Goal: Task Accomplishment & Management: Use online tool/utility

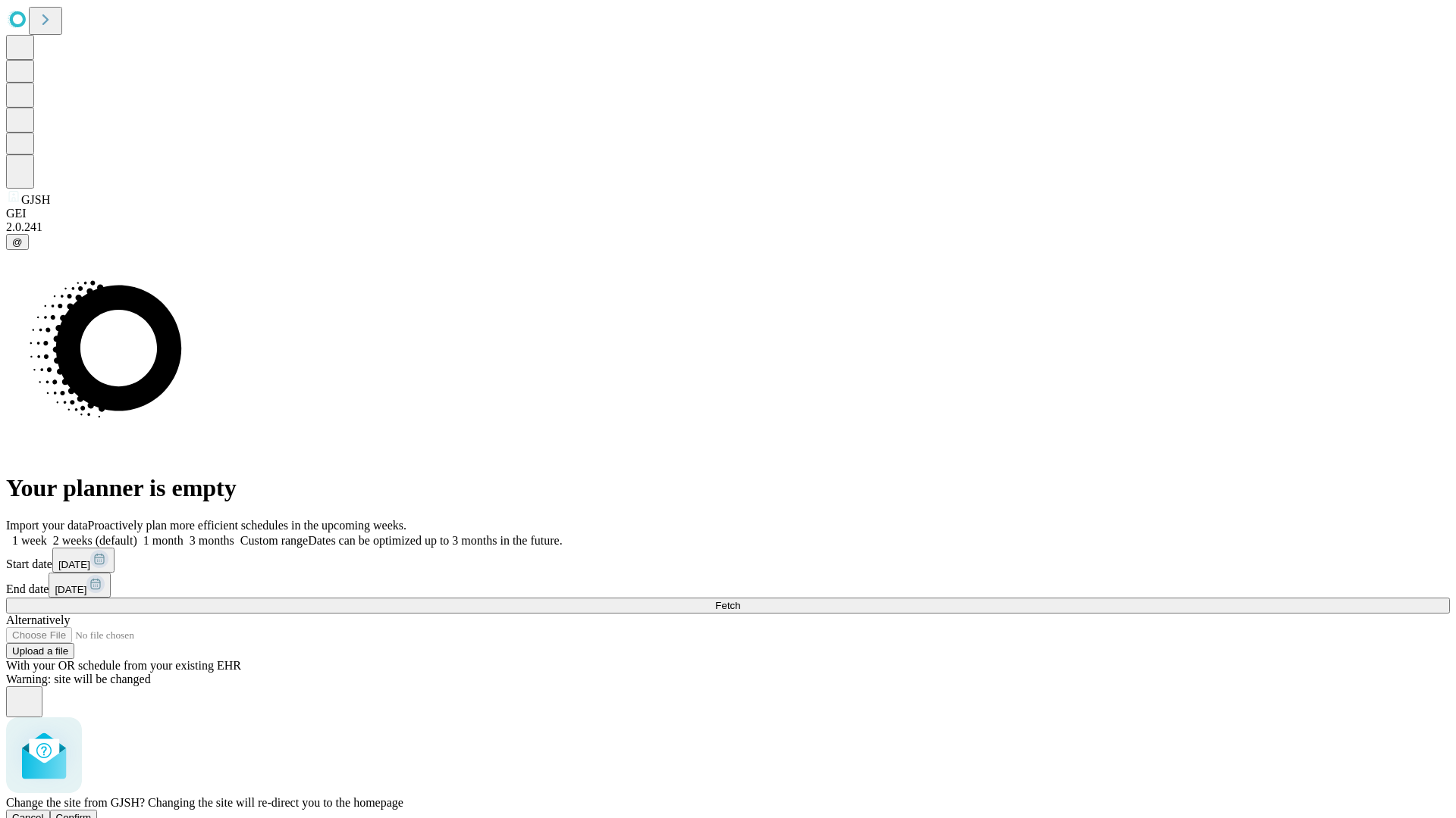
click at [91, 813] on span "Confirm" at bounding box center [74, 818] width 36 height 12
click at [184, 534] on label "1 month" at bounding box center [160, 541] width 47 height 13
click at [740, 601] on span "Fetch" at bounding box center [727, 606] width 25 height 12
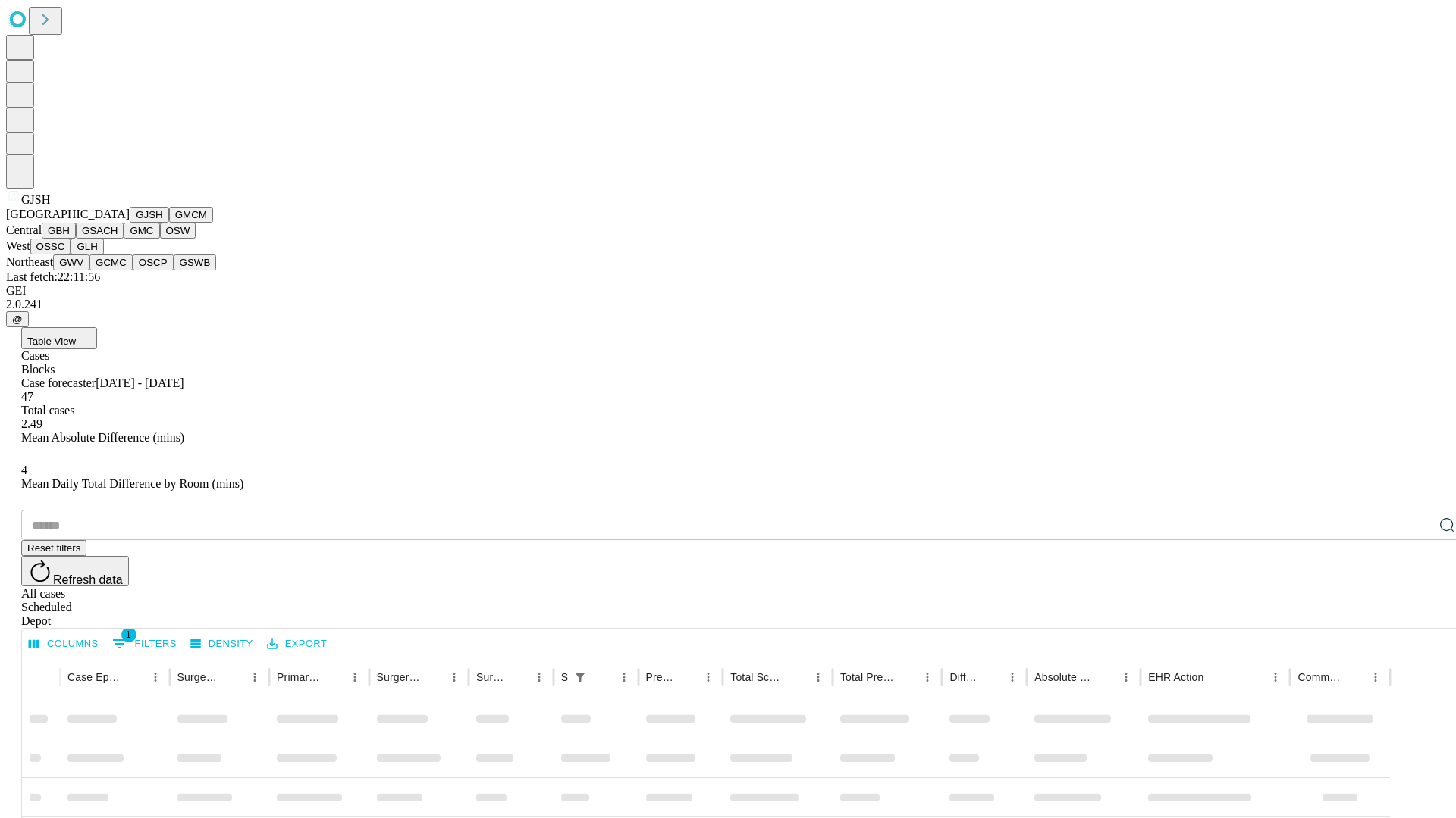
click at [169, 223] on button "GMCM" at bounding box center [191, 215] width 44 height 16
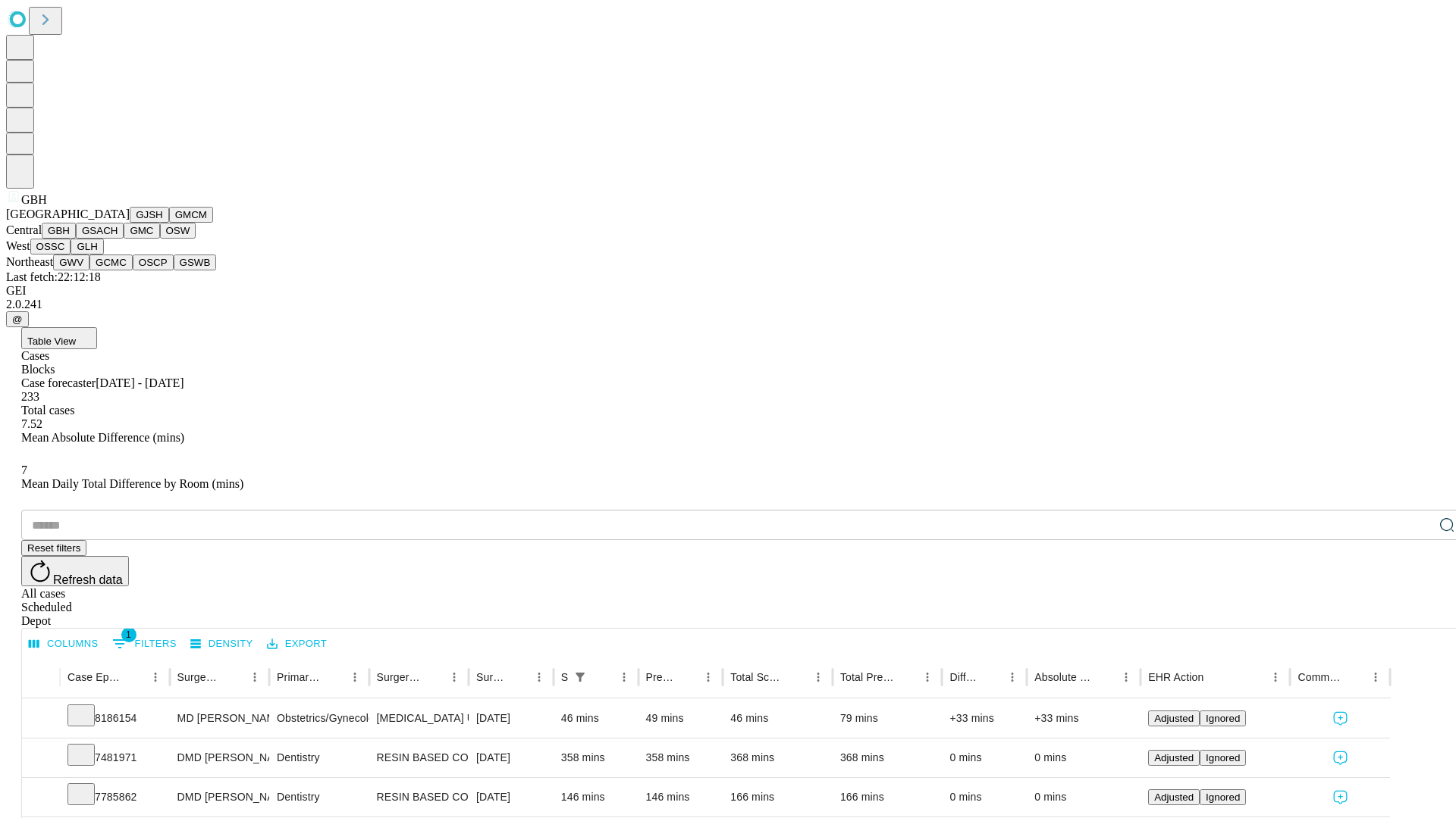
click at [117, 239] on button "GSACH" at bounding box center [99, 231] width 47 height 16
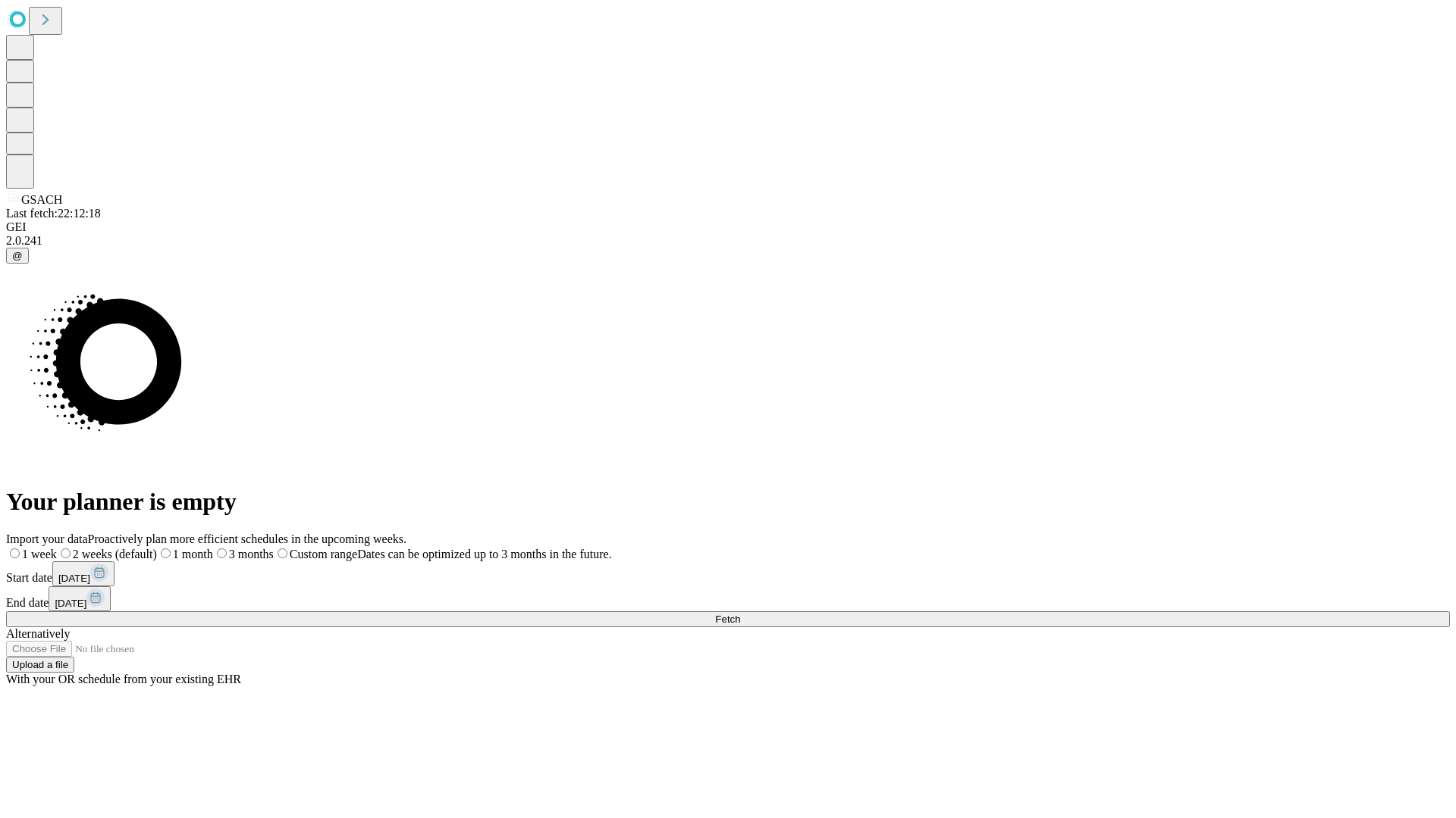
click at [213, 548] on label "1 month" at bounding box center [184, 554] width 56 height 13
click at [740, 614] on span "Fetch" at bounding box center [727, 619] width 25 height 12
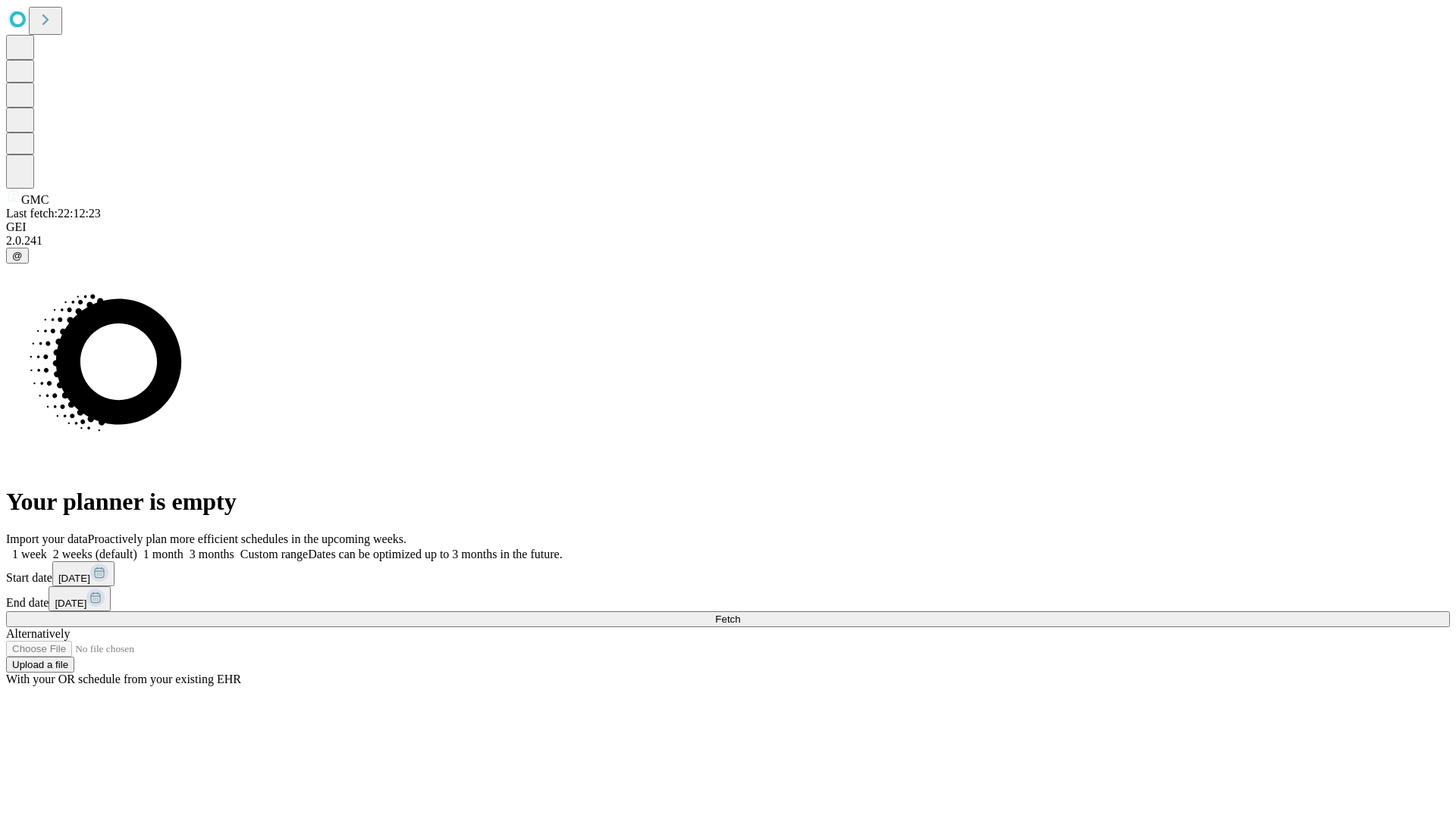
click at [184, 548] on label "1 month" at bounding box center [160, 554] width 47 height 13
click at [740, 614] on span "Fetch" at bounding box center [727, 619] width 25 height 12
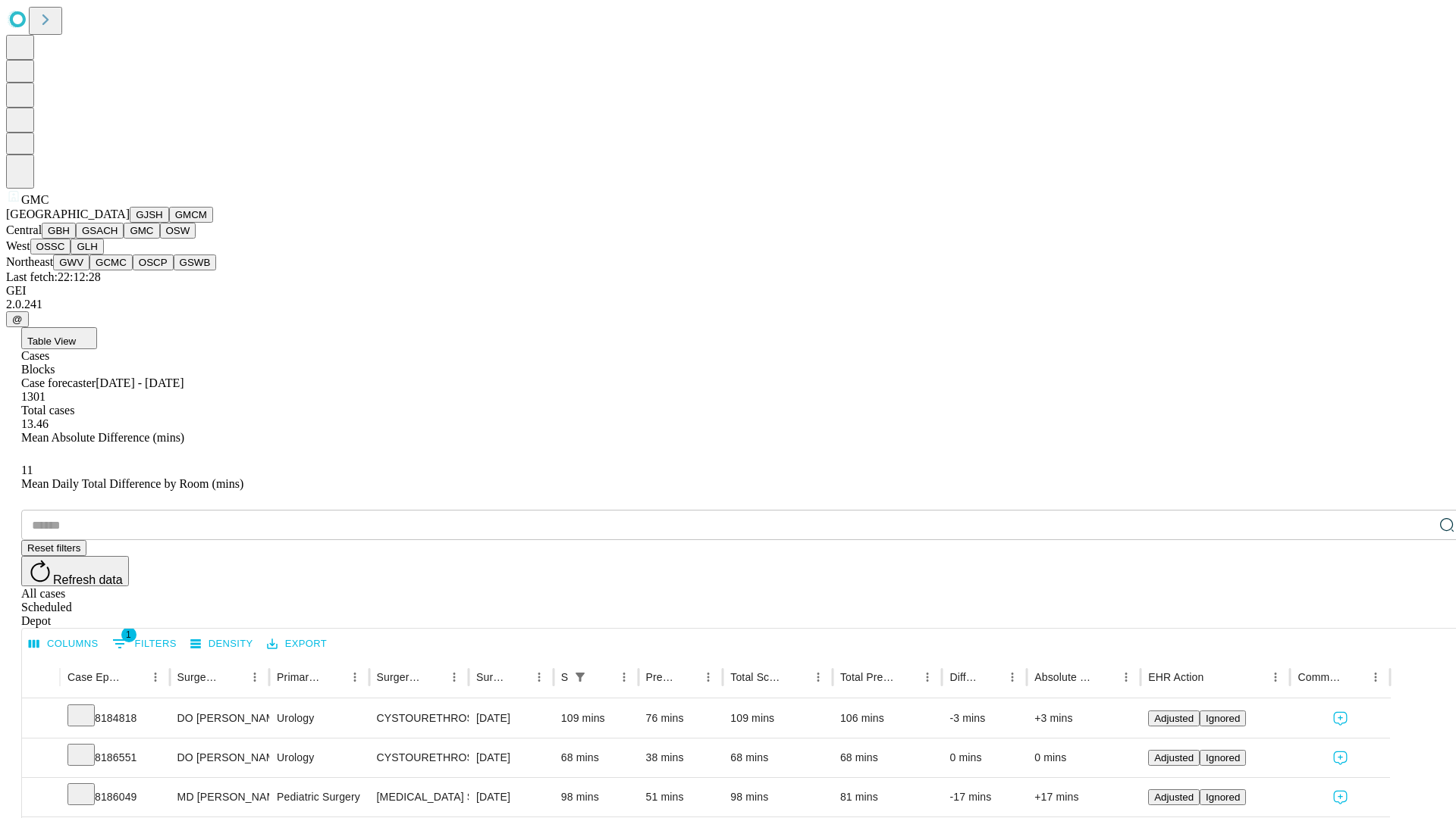
click at [160, 239] on button "OSW" at bounding box center [178, 231] width 37 height 16
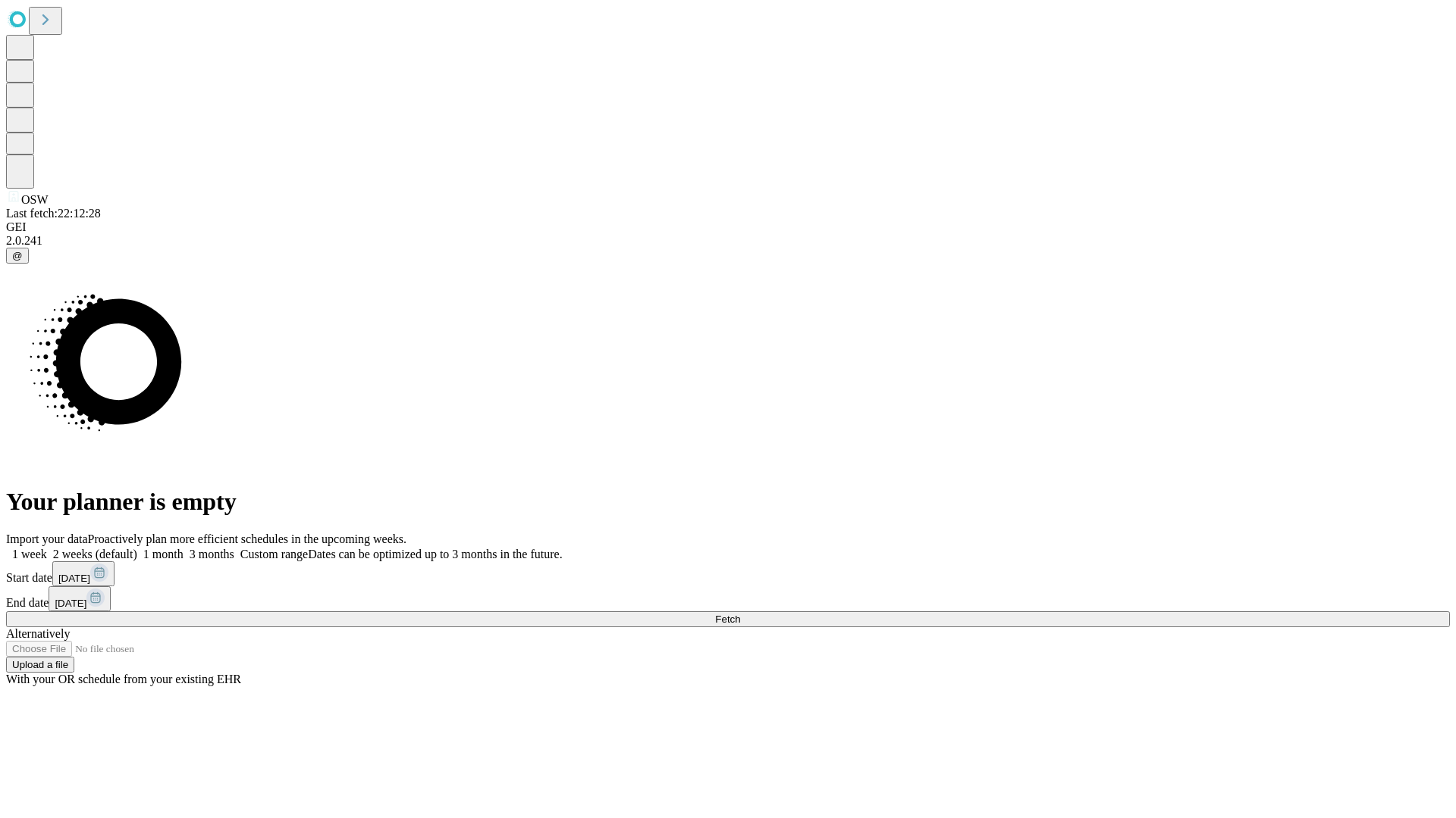
click at [740, 614] on span "Fetch" at bounding box center [727, 619] width 25 height 12
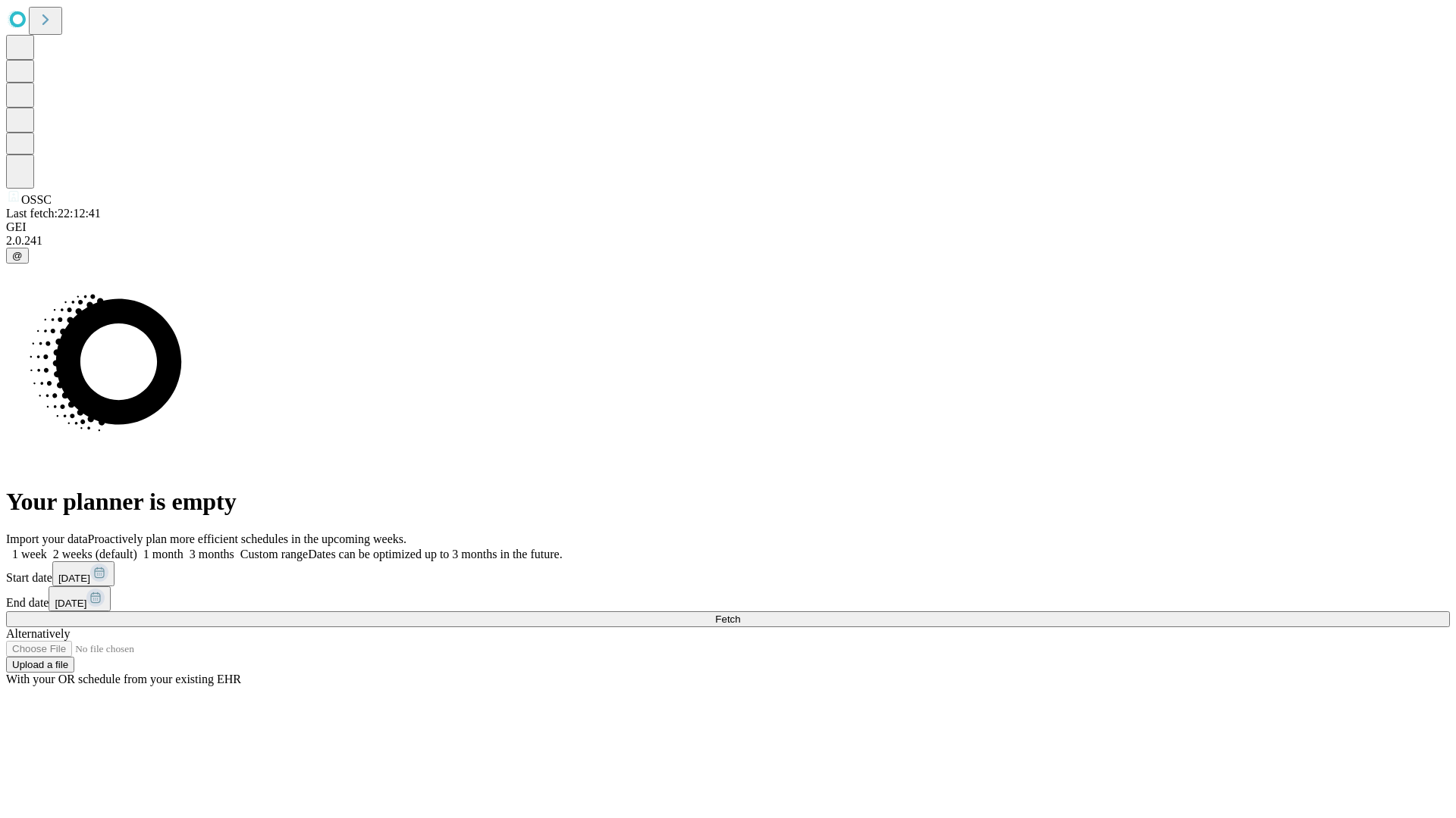
click at [184, 548] on label "1 month" at bounding box center [160, 554] width 47 height 13
click at [740, 614] on span "Fetch" at bounding box center [727, 619] width 25 height 12
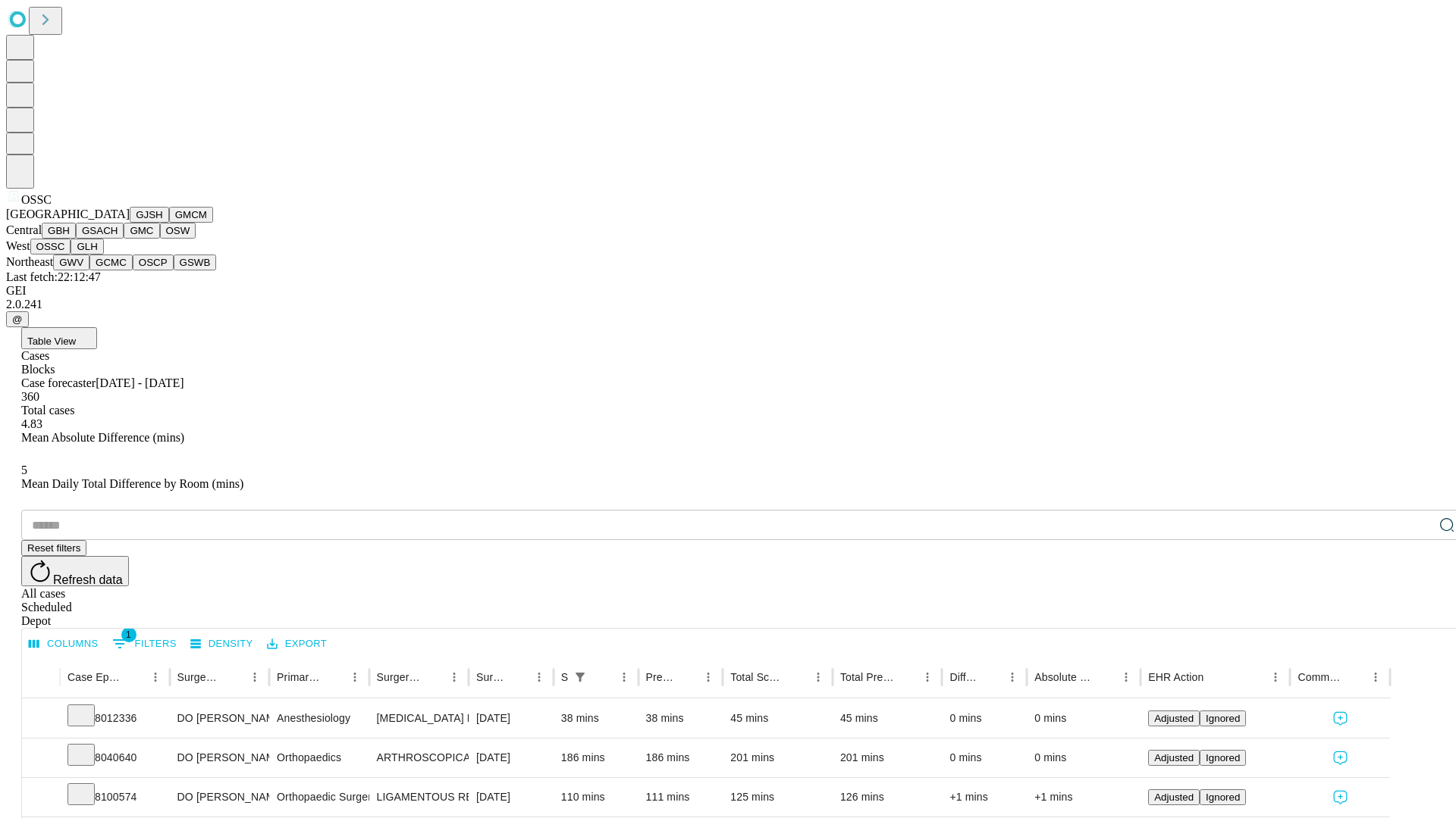
click at [103, 255] on button "GLH" at bounding box center [87, 247] width 32 height 16
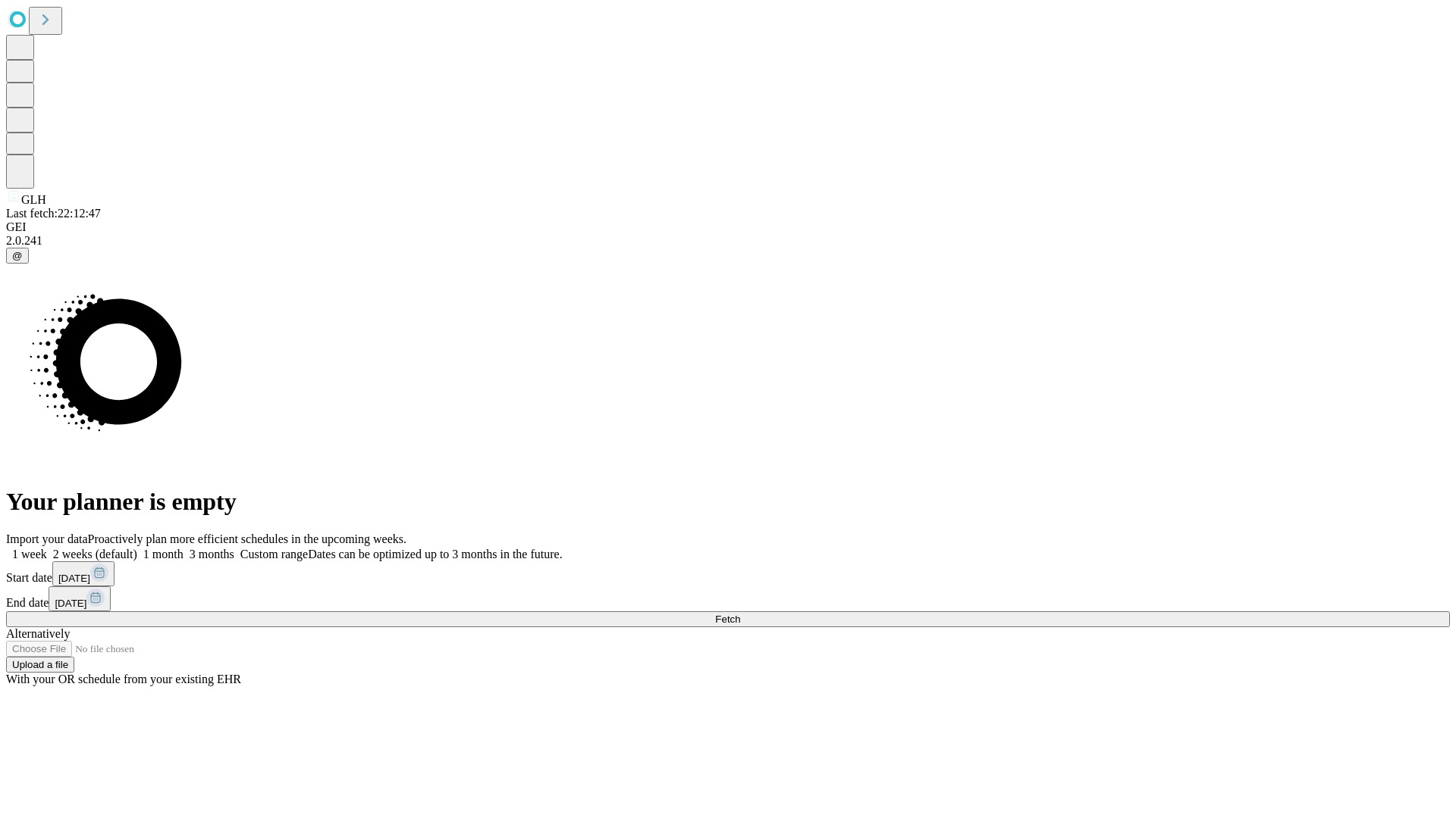
click at [184, 548] on label "1 month" at bounding box center [160, 554] width 47 height 13
click at [740, 614] on span "Fetch" at bounding box center [727, 619] width 25 height 12
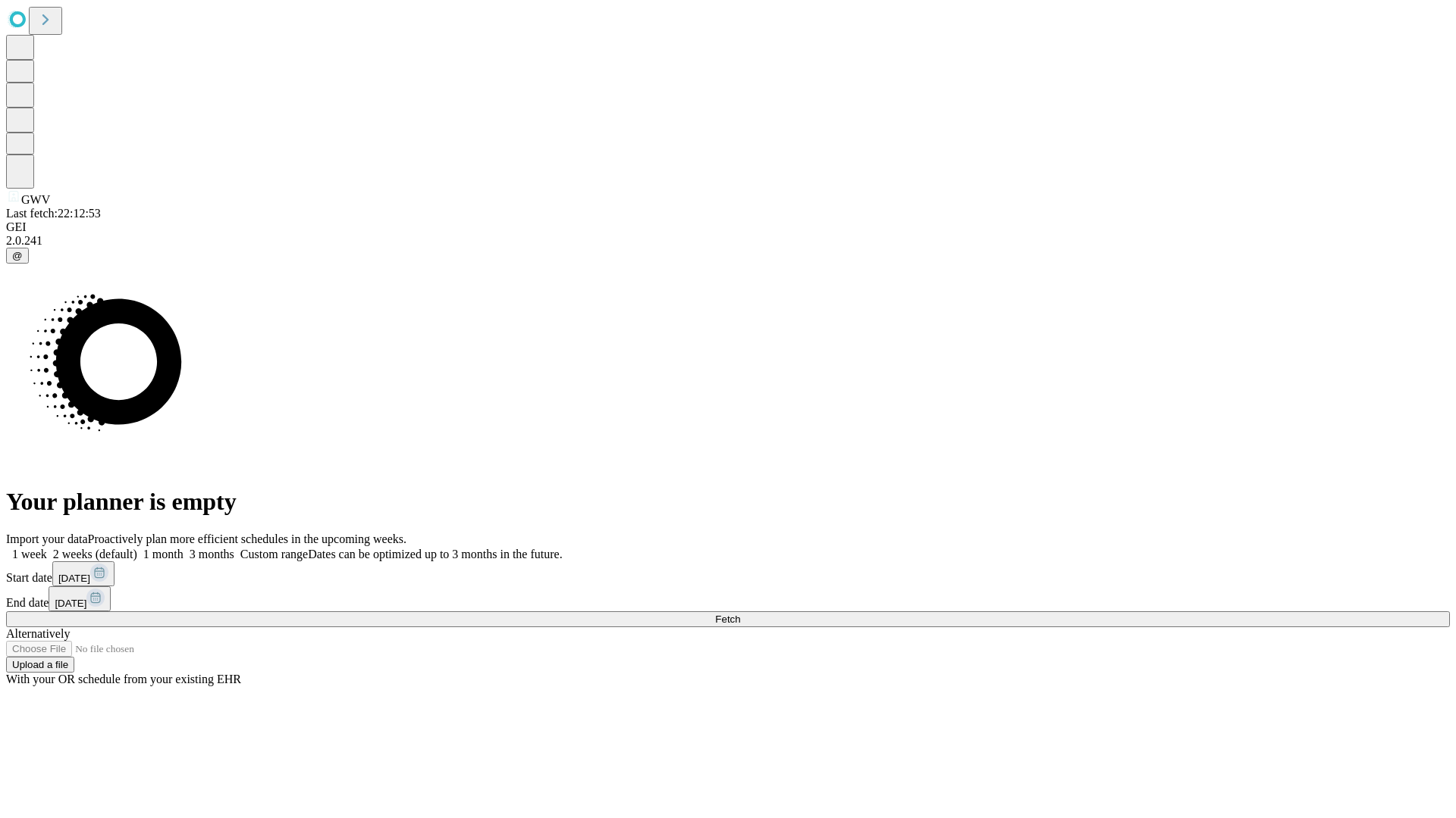
click at [184, 548] on label "1 month" at bounding box center [160, 554] width 47 height 13
click at [740, 614] on span "Fetch" at bounding box center [727, 619] width 25 height 12
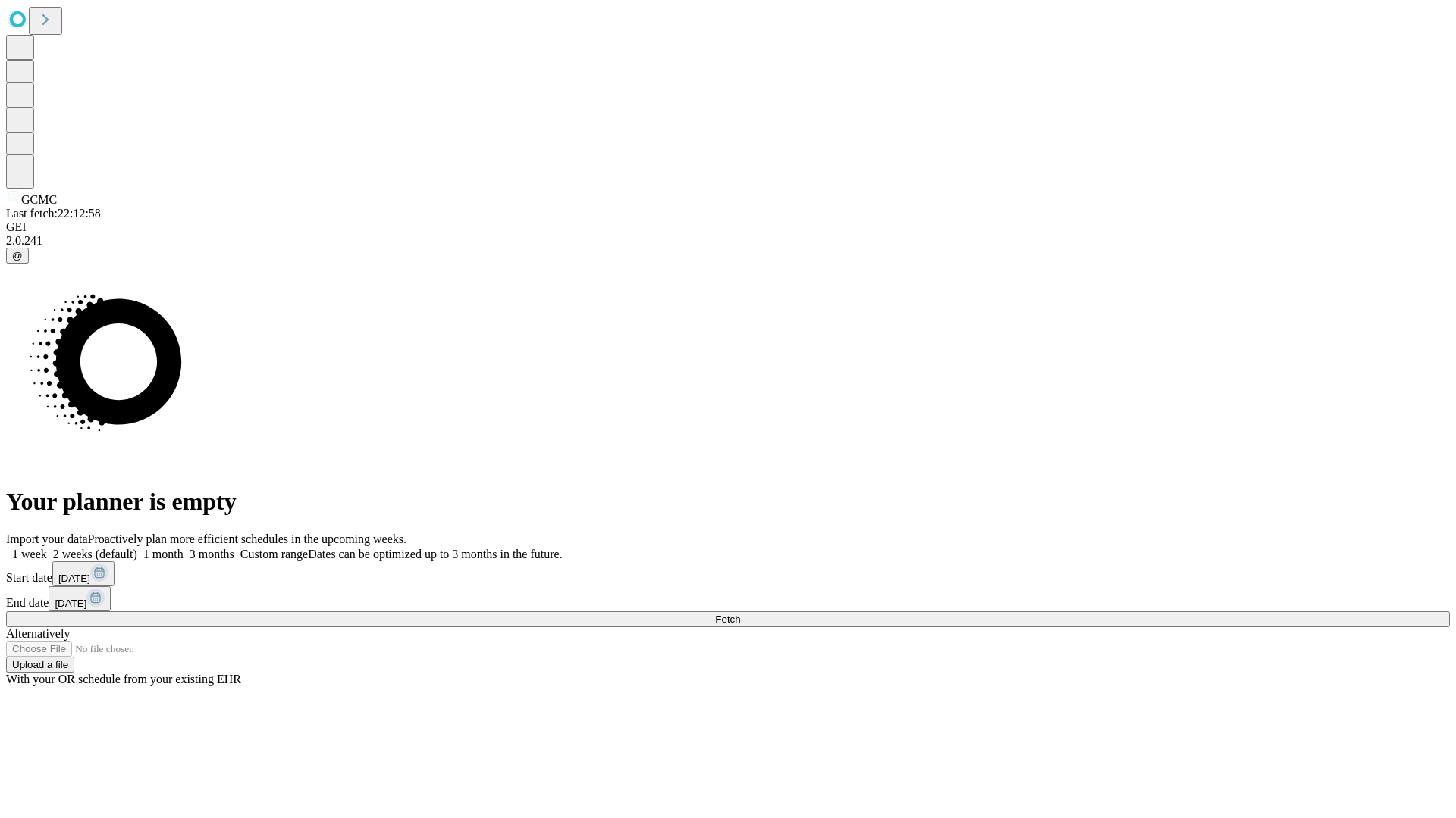
click at [184, 548] on label "1 month" at bounding box center [160, 554] width 47 height 13
click at [740, 614] on span "Fetch" at bounding box center [727, 619] width 25 height 12
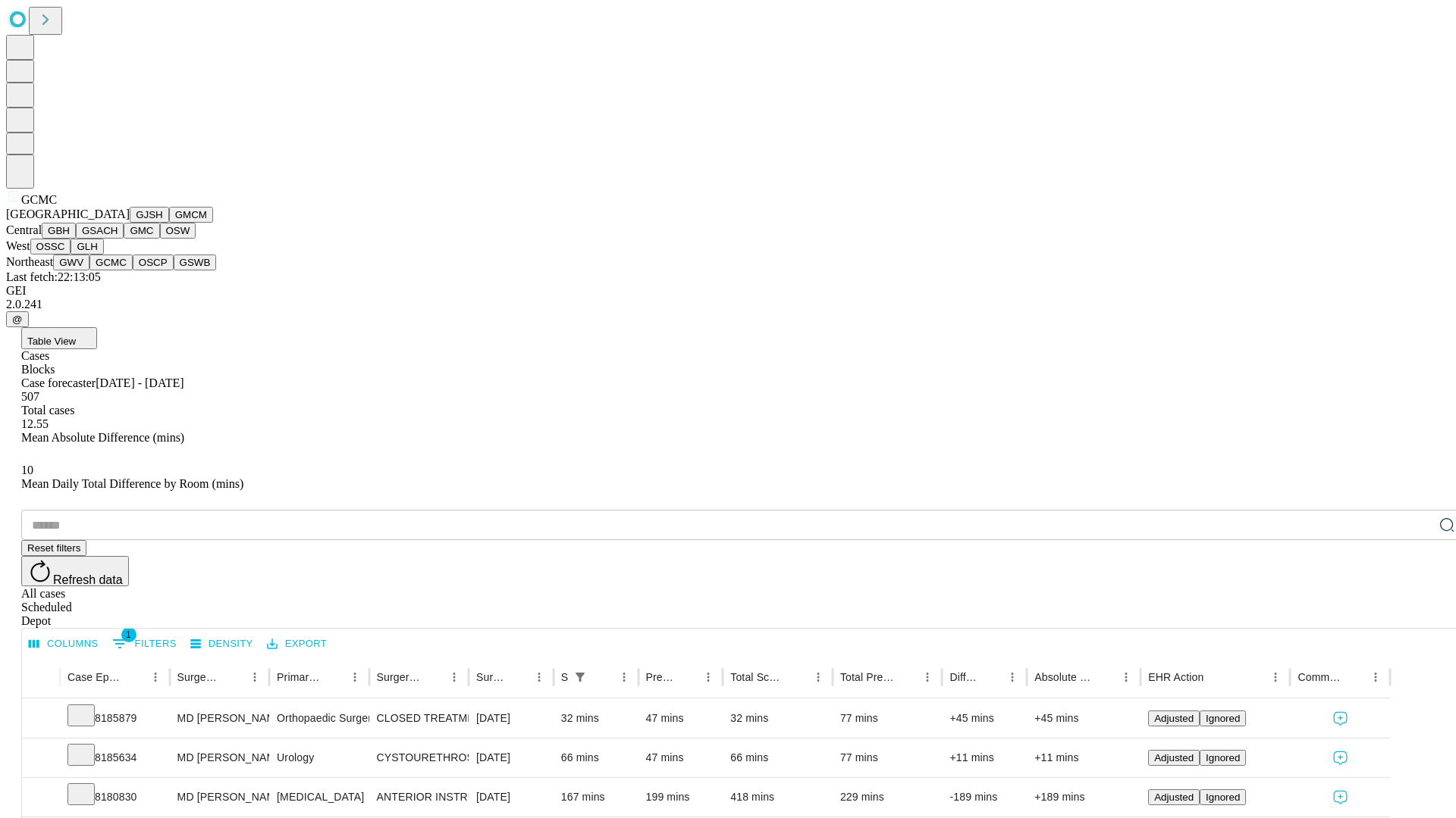
click at [133, 270] on button "OSCP" at bounding box center [153, 263] width 41 height 16
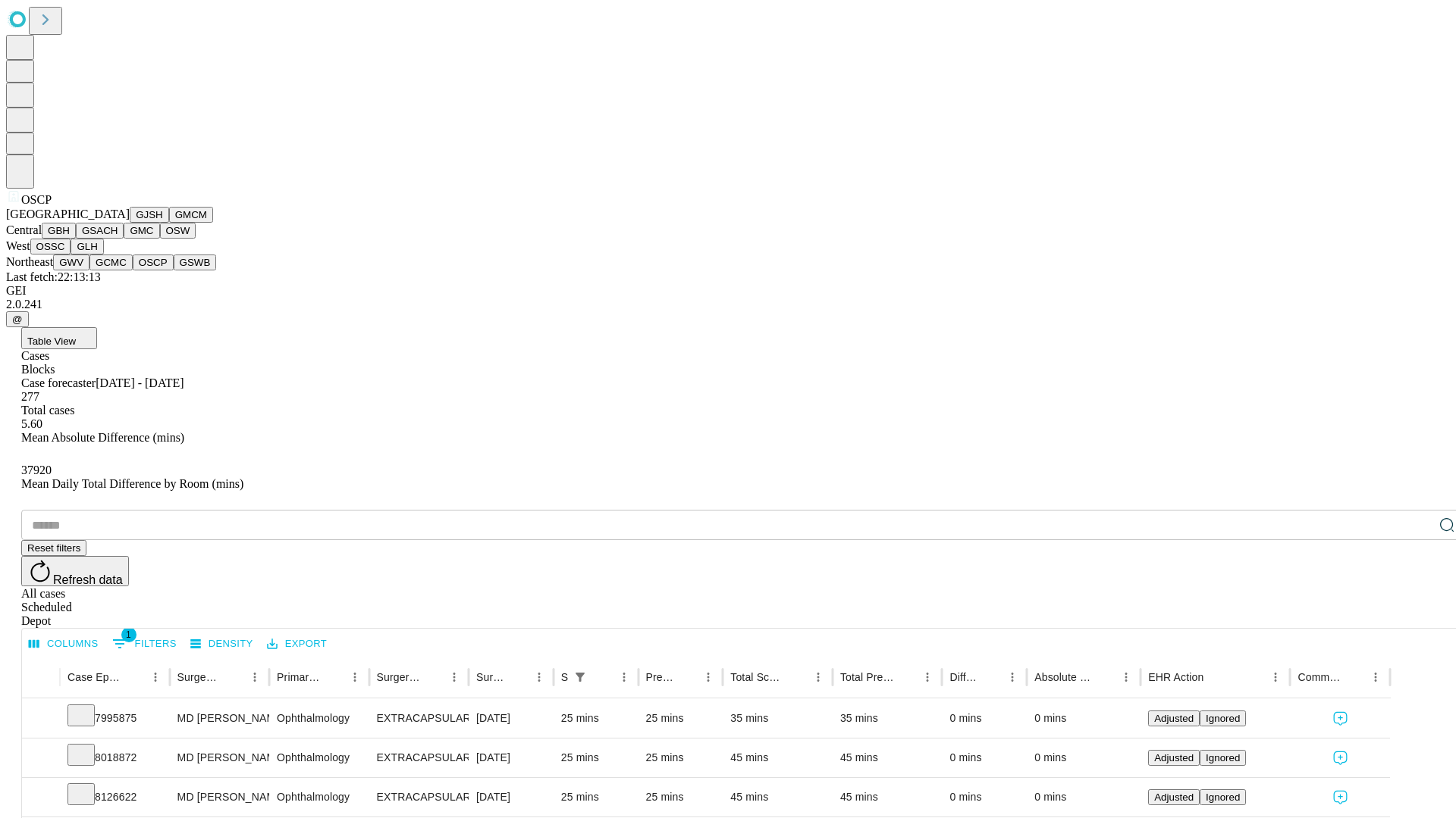
click at [174, 270] on button "GSWB" at bounding box center [195, 263] width 43 height 16
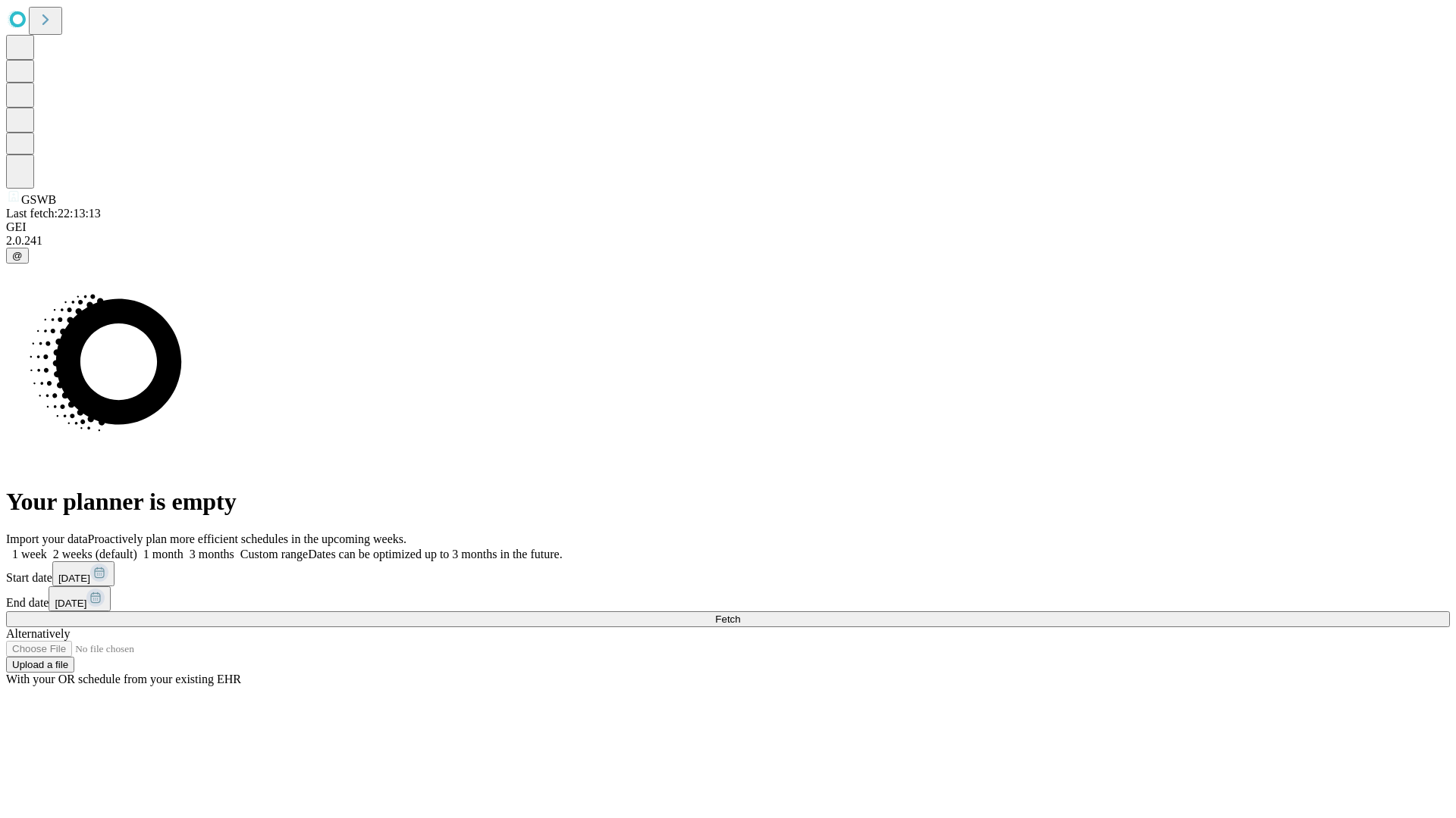
click at [184, 548] on label "1 month" at bounding box center [160, 554] width 47 height 13
click at [740, 614] on span "Fetch" at bounding box center [727, 619] width 25 height 12
